Goal: Check status: Check status

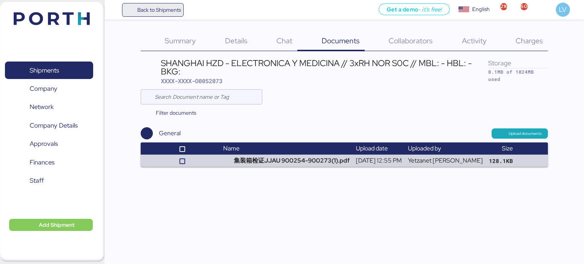
click at [171, 11] on span "Back to Shipments" at bounding box center [159, 9] width 44 height 9
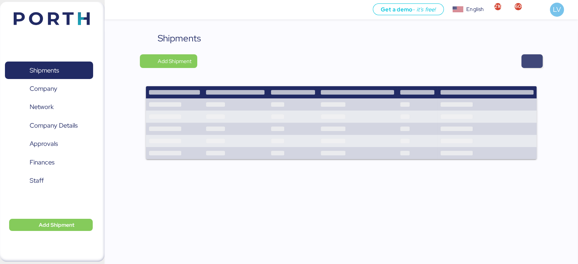
click at [527, 59] on span "button" at bounding box center [531, 61] width 9 height 11
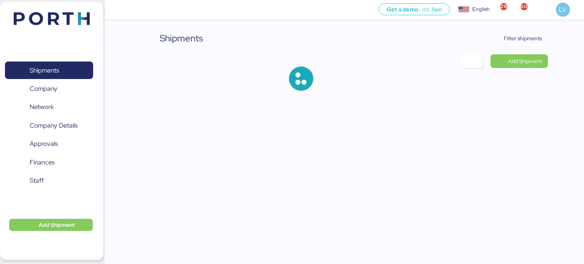
click at [530, 30] on div "Shipments Filter shipments Add Shipment" at bounding box center [292, 51] width 584 height 103
click at [527, 33] on span "Filter shipments" at bounding box center [518, 39] width 60 height 14
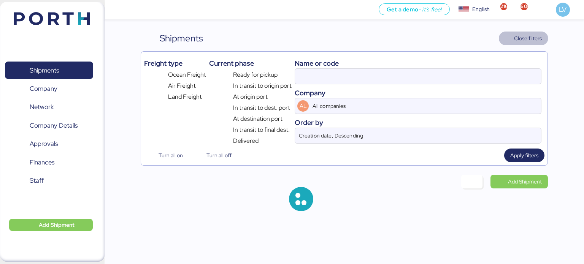
type input "O0052073"
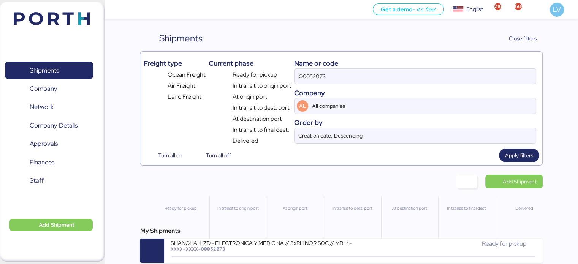
click at [354, 87] on div "Name or code O0052073 Company AL All companies Order by Creation date, Descendi…" at bounding box center [415, 100] width 242 height 91
click at [355, 62] on div "Name or code" at bounding box center [415, 63] width 242 height 10
click at [351, 66] on div "Name or code" at bounding box center [415, 63] width 242 height 10
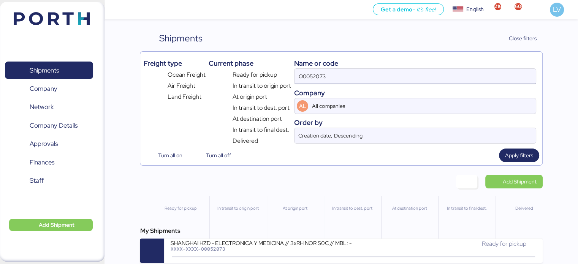
click at [323, 78] on input "O0052073" at bounding box center [414, 76] width 241 height 15
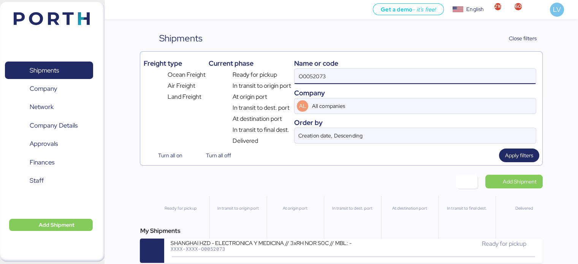
click at [323, 78] on input "O0052073" at bounding box center [414, 76] width 241 height 15
type input "f"
type input "[GEOGRAPHIC_DATA]"
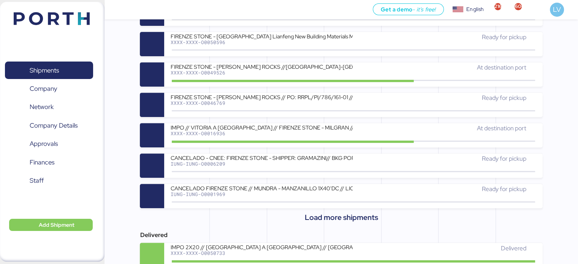
scroll to position [328, 0]
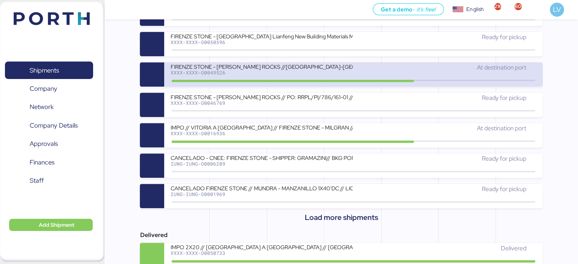
click at [233, 73] on div "XXXX-XXXX-O0049526" at bounding box center [261, 72] width 182 height 5
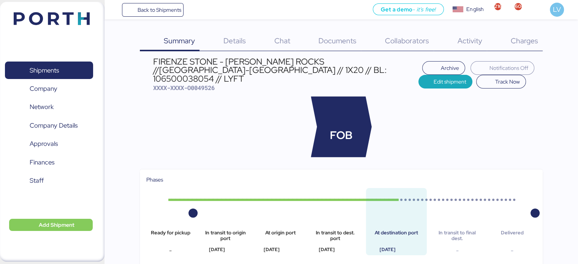
click at [519, 38] on span "Charges" at bounding box center [523, 41] width 27 height 10
click at [74, 18] on img at bounding box center [52, 18] width 76 height 13
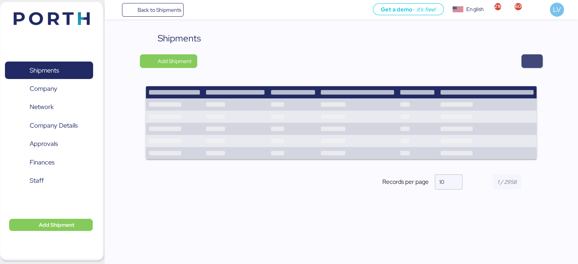
click at [540, 56] on span "button" at bounding box center [531, 61] width 21 height 14
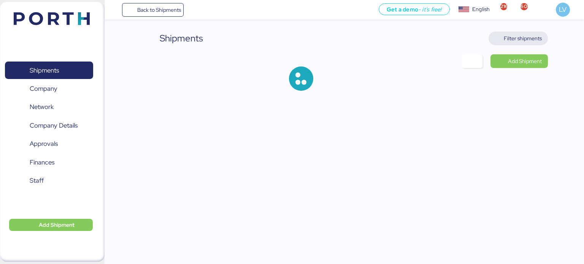
click at [519, 44] on span "Filter shipments" at bounding box center [518, 39] width 60 height 14
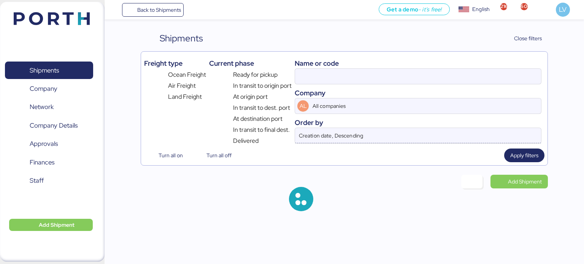
type input "[GEOGRAPHIC_DATA]"
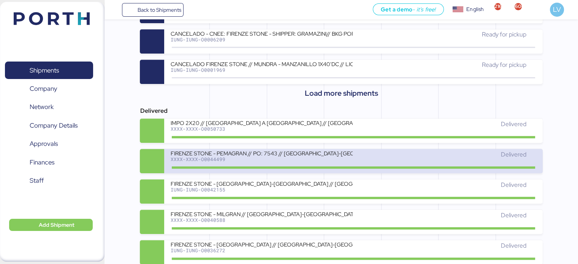
scroll to position [454, 0]
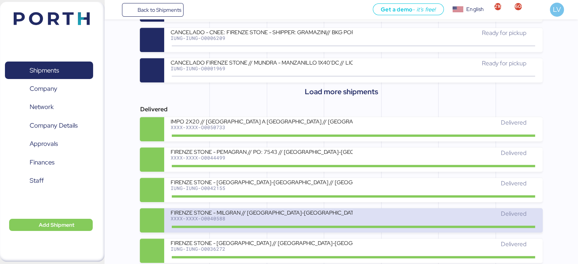
click at [192, 217] on div "XXXX-XXXX-O0040588" at bounding box center [261, 218] width 182 height 5
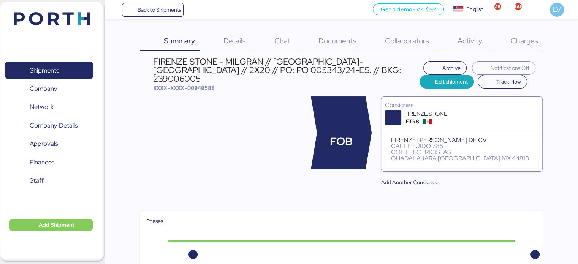
click at [530, 39] on span "Charges" at bounding box center [523, 41] width 27 height 10
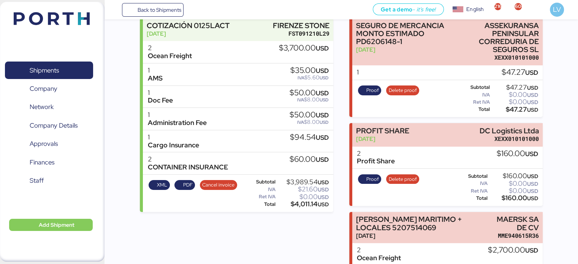
scroll to position [146, 0]
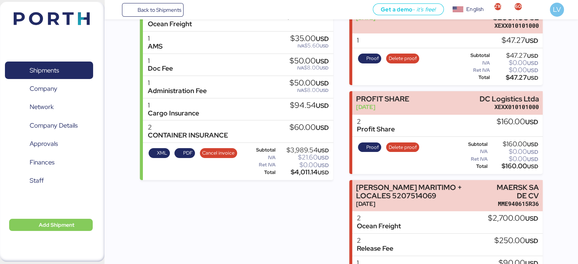
click at [57, 12] on header at bounding box center [40, 18] width 73 height 24
